Goal: Information Seeking & Learning: Learn about a topic

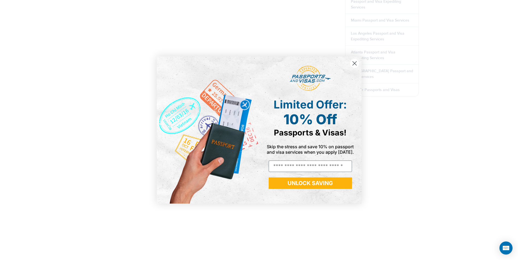
scroll to position [356, 0]
click at [356, 65] on circle "Close dialog" at bounding box center [354, 63] width 9 height 9
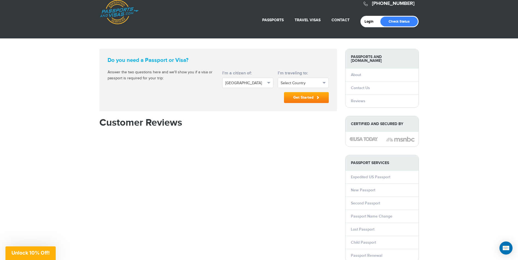
scroll to position [0, 0]
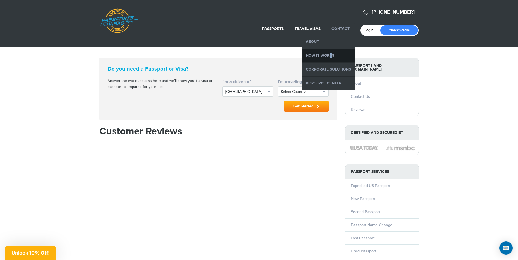
click at [329, 51] on li "How it Works" at bounding box center [328, 56] width 53 height 14
click at [329, 53] on link "How it Works" at bounding box center [328, 56] width 53 height 14
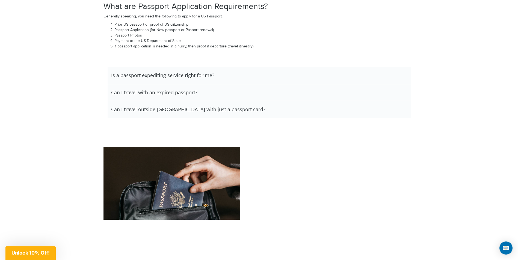
scroll to position [724, 0]
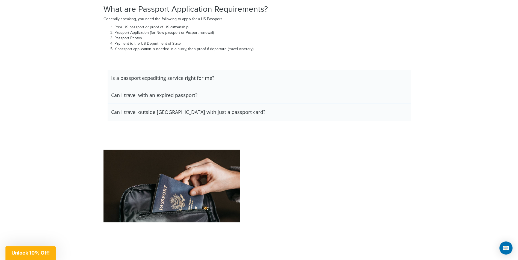
click at [163, 81] on h3 "Can I travel outside [GEOGRAPHIC_DATA] with just a passport card?" at bounding box center [162, 78] width 103 height 6
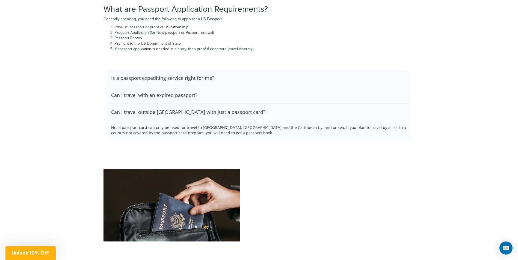
click at [160, 81] on h3 "Can I travel with an expired passport?" at bounding box center [162, 78] width 103 height 6
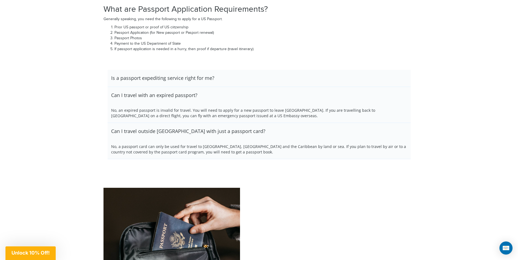
click at [152, 81] on h3 "Can I travel with an expired passport?" at bounding box center [162, 78] width 103 height 6
